Goal: Task Accomplishment & Management: Manage account settings

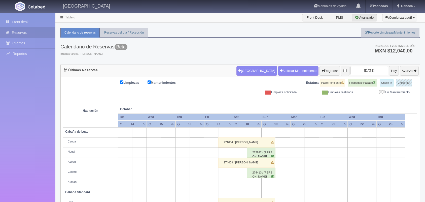
scroll to position [57, 0]
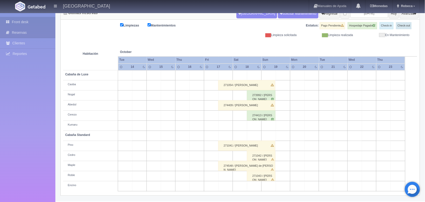
click at [32, 23] on link "Front desk" at bounding box center [27, 22] width 55 height 10
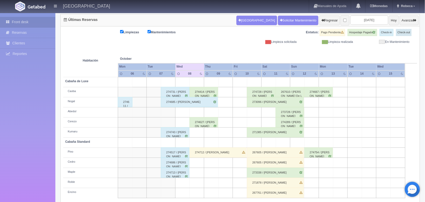
scroll to position [57, 0]
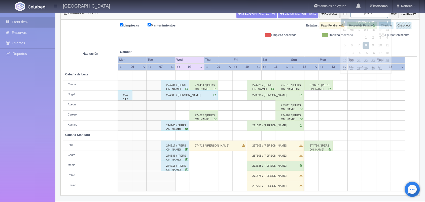
click at [368, 15] on input "2025-10-08" at bounding box center [370, 13] width 38 height 9
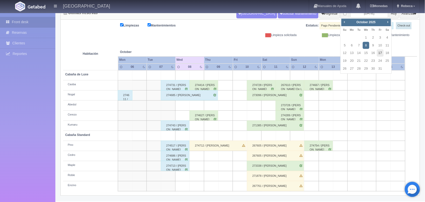
click at [380, 52] on link "17" at bounding box center [380, 52] width 7 height 7
type input "[DATE]"
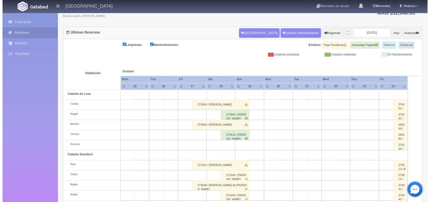
scroll to position [57, 0]
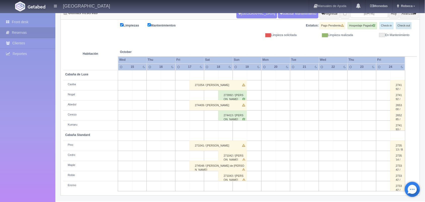
click at [196, 186] on td at bounding box center [197, 186] width 14 height 10
click at [199, 199] on button "[GEOGRAPHIC_DATA]" at bounding box center [199, 200] width 44 height 8
type input "17-10-2025"
type input "18-10-2025"
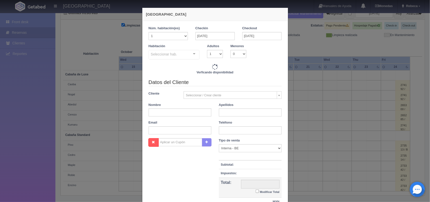
checkbox input "false"
type input "1600.00"
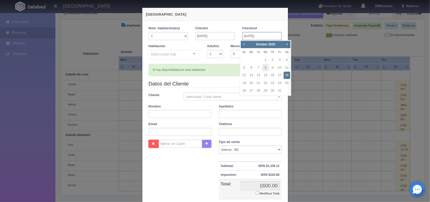
click at [266, 38] on input "18-10-2025" at bounding box center [261, 36] width 39 height 8
checkbox input "false"
click at [245, 82] on link "19" at bounding box center [244, 82] width 7 height 7
type input "19-10-2025"
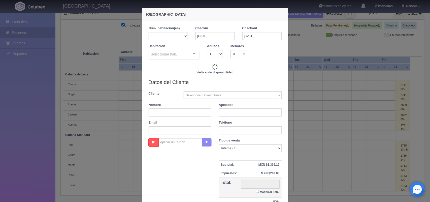
checkbox input "false"
type input "3500.00"
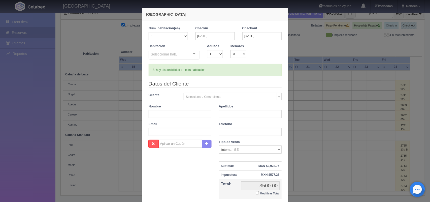
checkbox input "false"
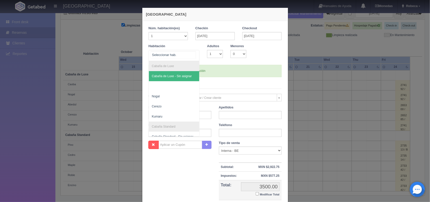
click at [192, 54] on div at bounding box center [194, 54] width 10 height 8
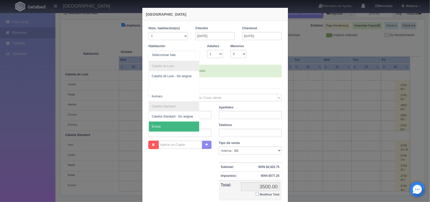
click at [180, 125] on span "Encino" at bounding box center [174, 126] width 51 height 10
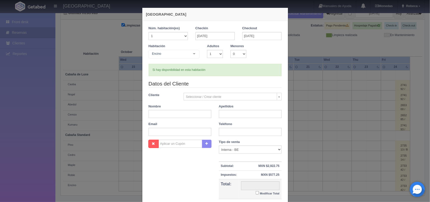
checkbox input "false"
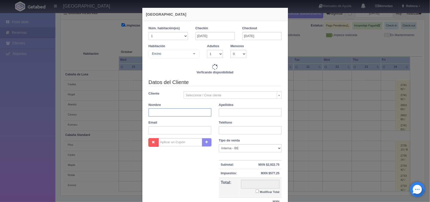
click at [168, 113] on input "text" at bounding box center [180, 112] width 63 height 8
type input "3500.00"
checkbox input "false"
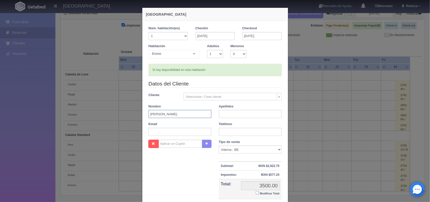
type input "Reyes Antonio"
click at [222, 113] on input "text" at bounding box center [250, 114] width 63 height 8
drag, startPoint x: 222, startPoint y: 113, endPoint x: 223, endPoint y: 131, distance: 17.9
click at [223, 131] on div "Datos del Cliente Cliente Seleccionar / Crear cliente Nuevo Cliente -Juliana Fl…" at bounding box center [215, 110] width 141 height 60
type input "Valle Ubaldo"
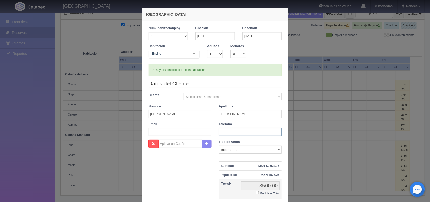
click at [223, 131] on input "text" at bounding box center [250, 132] width 63 height 8
type input "5514866914"
click at [188, 132] on input "text" at bounding box center [180, 132] width 63 height 8
type input "valle-ra@live.com.mx"
click at [275, 150] on select "Correo Electronico Interna - BE Llamada OTA Externa Otro WALK IN" at bounding box center [250, 149] width 63 height 8
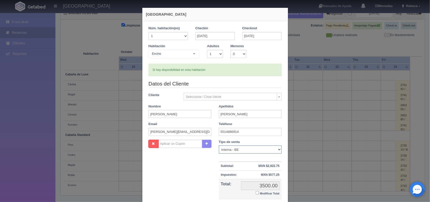
select select "phone"
click at [219, 146] on select "Correo Electronico Interna - BE Llamada OTA Externa Otro WALK IN" at bounding box center [250, 149] width 63 height 8
click at [283, 198] on div "Tipo de venta Correo Electronico Interna - BE Llamada OTA Externa Otro WALK IN …" at bounding box center [250, 175] width 70 height 70
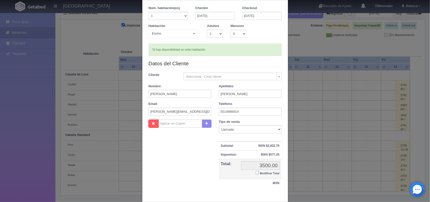
click at [283, 198] on div "Nueva Reserva 1 Núm. habitación(es) 1 2 3 4 5 6 7 8 9 10 11 12 13 14 15 16 17 1…" at bounding box center [215, 103] width 146 height 232
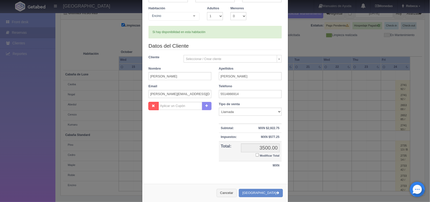
scroll to position [46, 0]
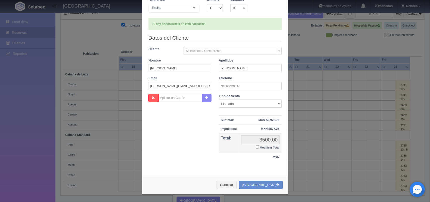
click at [283, 198] on div "Nueva Reserva 1 Núm. habitación(es) 1 2 3 4 5 6 7 8 9 10 11 12 13 14 15 16 17 1…" at bounding box center [215, 78] width 151 height 248
click at [268, 184] on button "[GEOGRAPHIC_DATA]" at bounding box center [261, 185] width 44 height 8
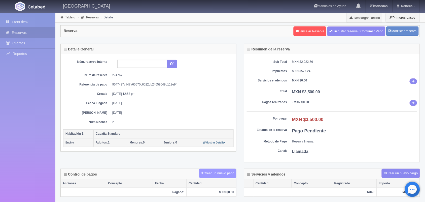
click at [217, 174] on button "Crear un nuevo pago" at bounding box center [217, 172] width 37 height 9
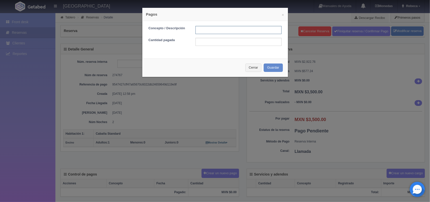
click at [200, 33] on input "text" at bounding box center [238, 30] width 86 height 8
type input "Pago transferencia"
click at [229, 42] on input "text" at bounding box center [238, 42] width 86 height 8
type input "1750.00"
click at [272, 66] on button "Guardar" at bounding box center [273, 67] width 19 height 8
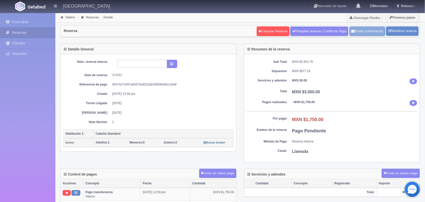
click at [365, 31] on button "Enviar confirmación" at bounding box center [368, 31] width 36 height 10
click at [39, 21] on link "Front desk" at bounding box center [27, 22] width 55 height 10
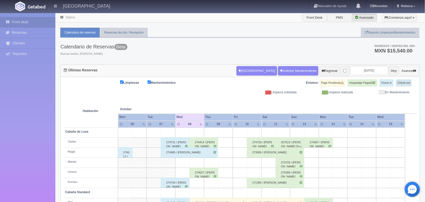
click at [404, 72] on button "Avanzar" at bounding box center [409, 71] width 19 height 10
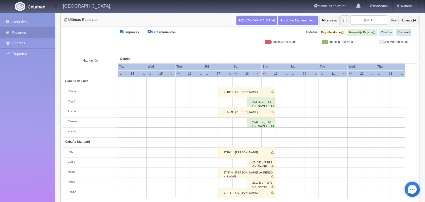
scroll to position [57, 0]
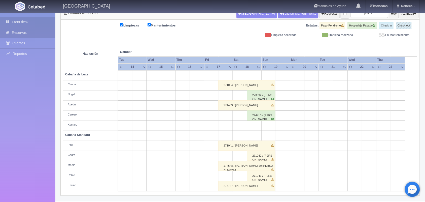
click at [41, 21] on link "Front desk" at bounding box center [27, 22] width 55 height 10
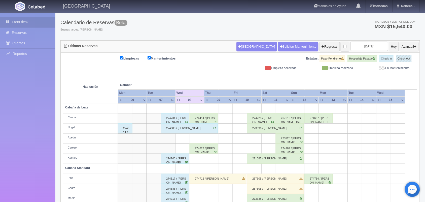
scroll to position [15, 0]
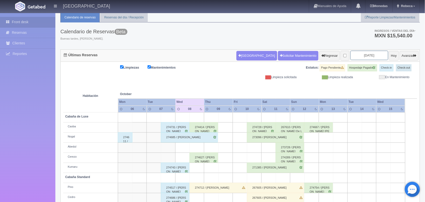
click at [361, 55] on input "2025-10-08" at bounding box center [370, 55] width 38 height 9
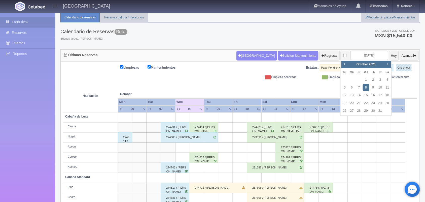
click at [386, 66] on link "Next" at bounding box center [388, 64] width 6 height 6
click at [381, 86] on link "7" at bounding box center [380, 87] width 7 height 7
type input "2025-11-07"
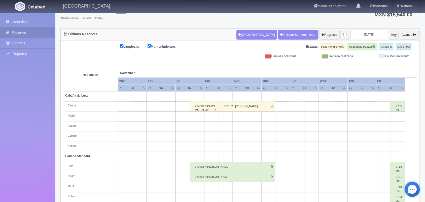
scroll to position [57, 0]
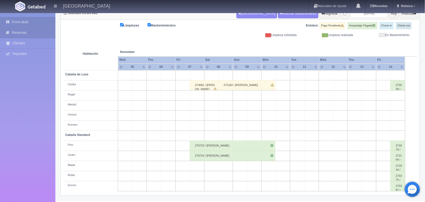
click at [39, 23] on link "Front desk" at bounding box center [27, 22] width 55 height 10
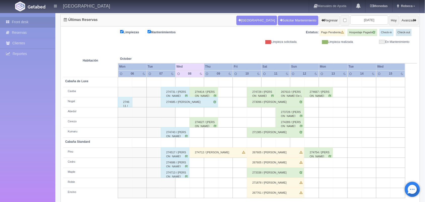
scroll to position [57, 0]
